Goal: Find specific page/section: Find specific page/section

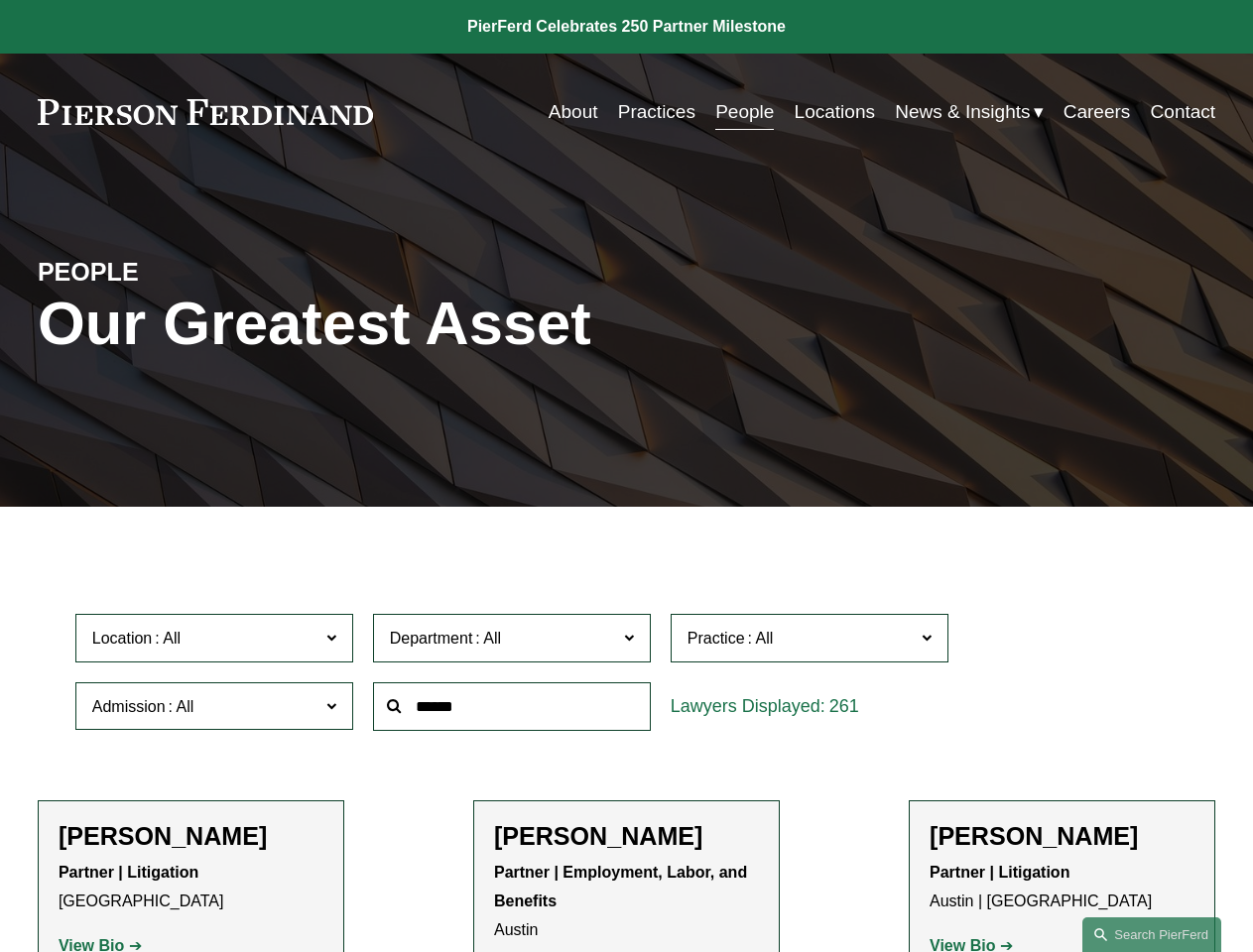
click at [626, 740] on div at bounding box center [512, 706] width 298 height 69
click at [626, 672] on div "Department All Corporate Employment, Labor, and Benefits Intellectual Property …" at bounding box center [512, 638] width 298 height 69
click at [215, 643] on span "Location" at bounding box center [206, 638] width 227 height 27
click at [513, 643] on span "Department" at bounding box center [504, 638] width 227 height 27
click at [810, 643] on span "Practice" at bounding box center [801, 638] width 227 height 27
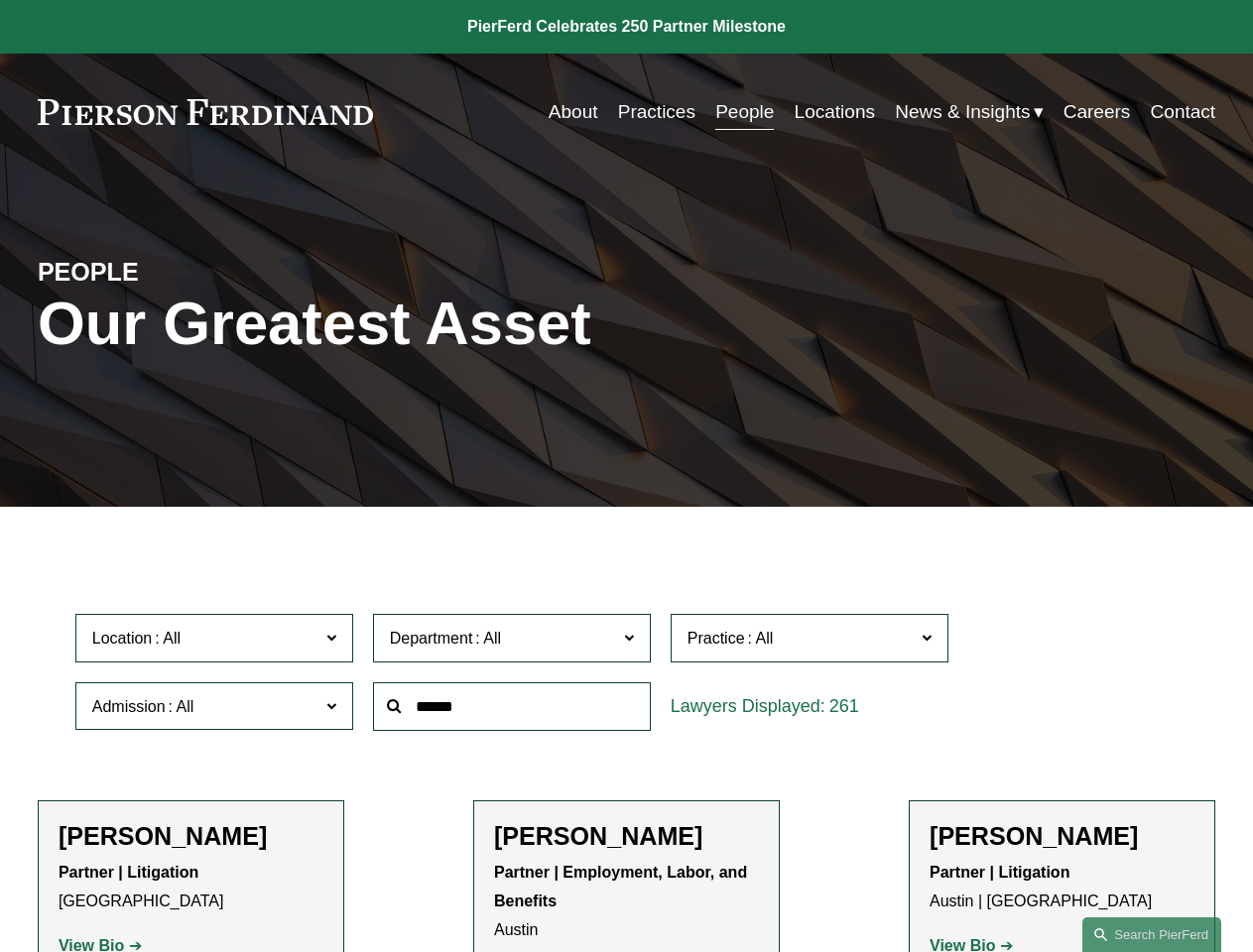
click at [0, 0] on link "All" at bounding box center [0, 0] width 0 height 0
click at [513, 711] on input "text" at bounding box center [512, 706] width 278 height 49
click at [1151, 934] on link "Search this site" at bounding box center [1151, 934] width 139 height 35
